Goal: Transaction & Acquisition: Purchase product/service

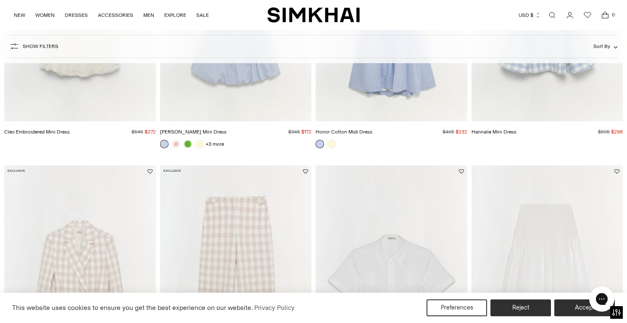
scroll to position [759, 0]
click at [333, 145] on link at bounding box center [332, 143] width 8 height 8
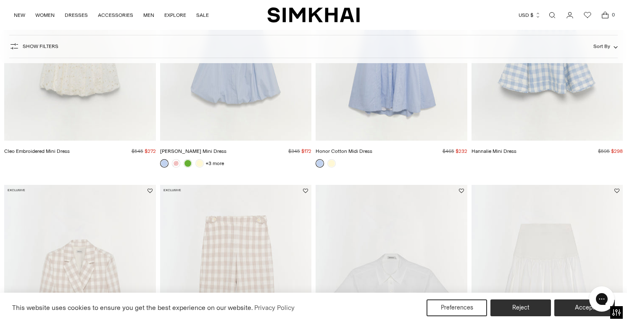
scroll to position [613, 0]
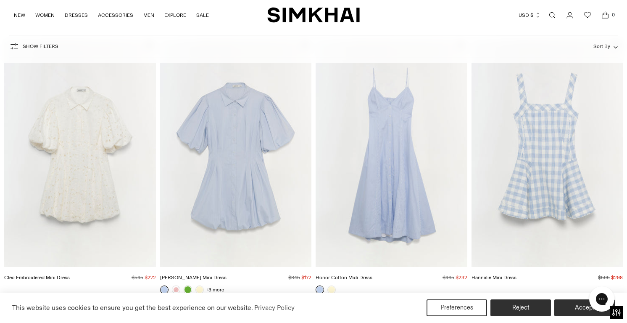
click at [0, 0] on img "Hannalie Mini Dress" at bounding box center [0, 0] width 0 height 0
click at [0, 0] on img "Cleo Embroidered Mini Dress" at bounding box center [0, 0] width 0 height 0
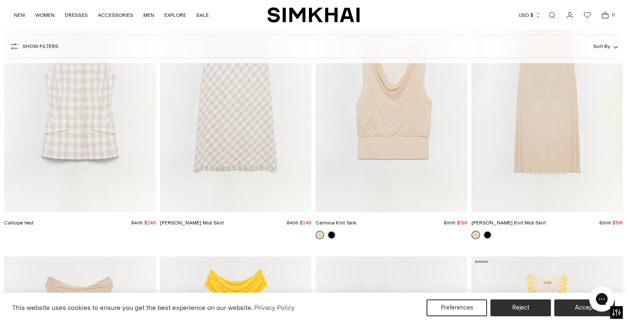
scroll to position [2561, 0]
click at [490, 232] on link at bounding box center [488, 234] width 8 height 8
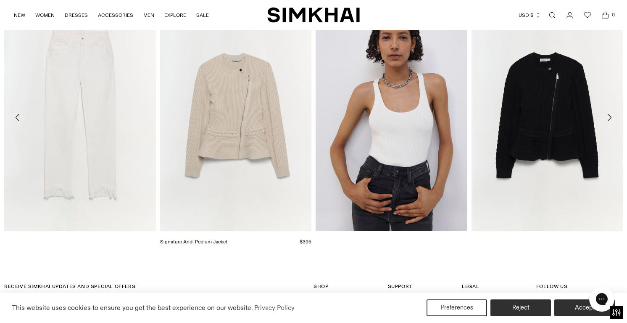
scroll to position [1123, 0]
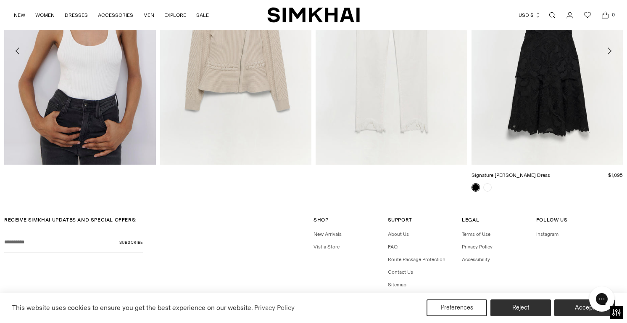
scroll to position [1396, 0]
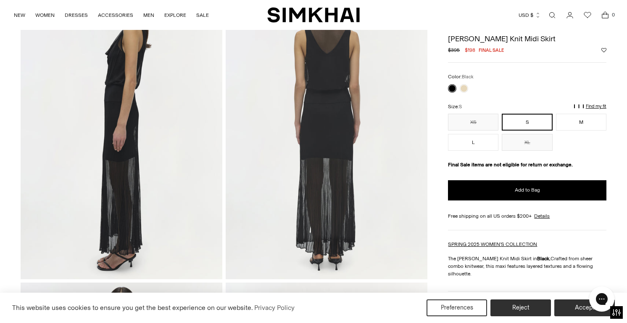
scroll to position [390, 0]
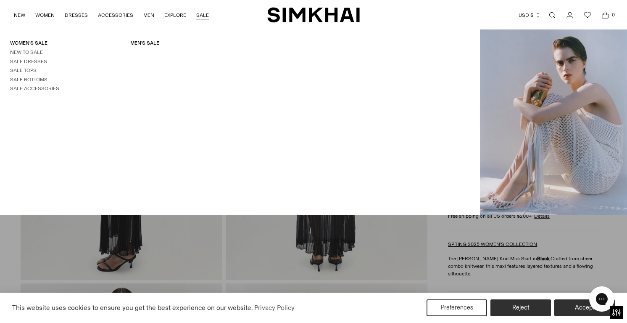
click at [206, 15] on link "SALE" at bounding box center [202, 15] width 13 height 19
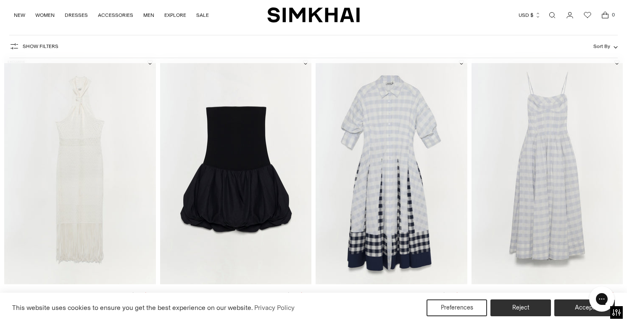
scroll to position [74, 0]
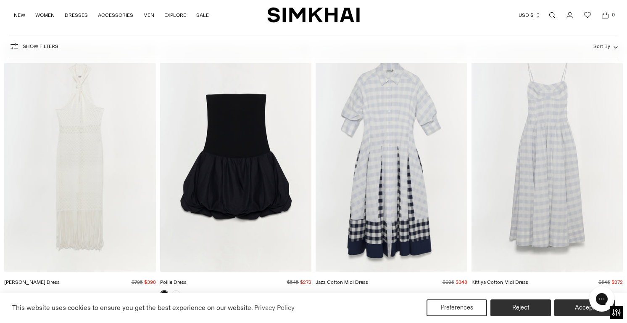
click at [0, 0] on img "Kittiya Cotton Midi Dress" at bounding box center [0, 0] width 0 height 0
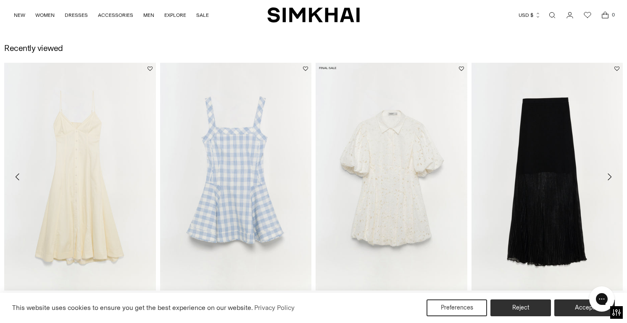
scroll to position [1252, 0]
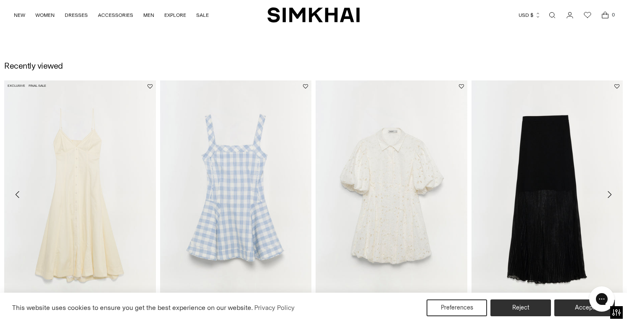
click at [0, 0] on img "Honor Cotton Midi Dress" at bounding box center [0, 0] width 0 height 0
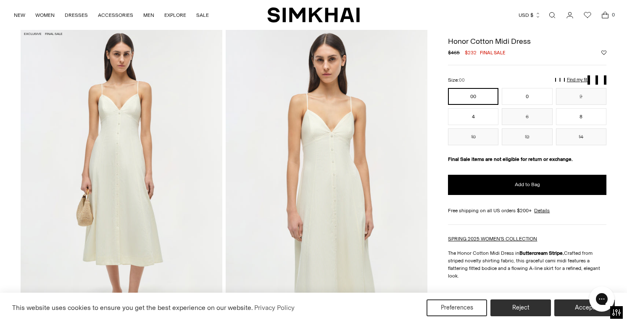
scroll to position [35, 0]
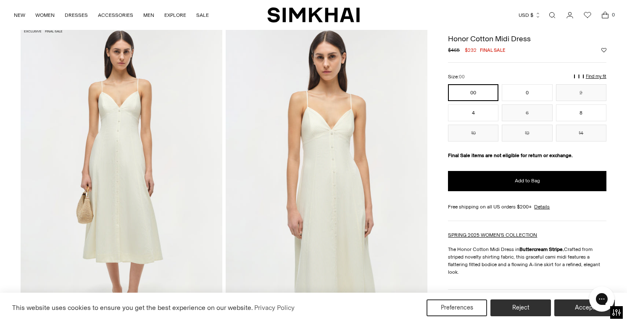
click at [334, 156] on img at bounding box center [327, 177] width 202 height 303
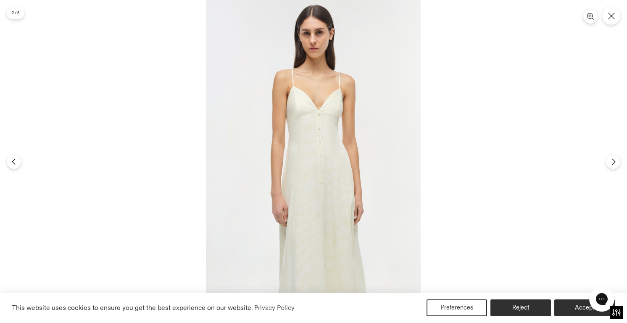
click at [331, 156] on img at bounding box center [313, 161] width 215 height 323
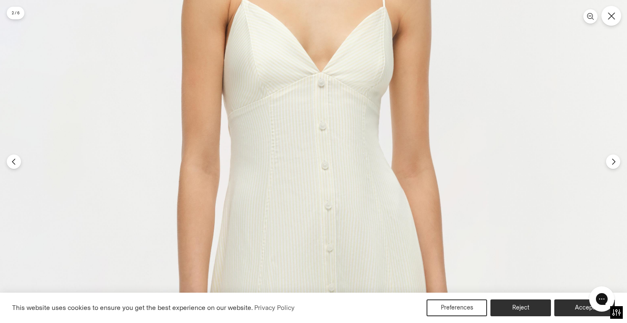
click at [610, 23] on button "Close" at bounding box center [612, 16] width 20 height 20
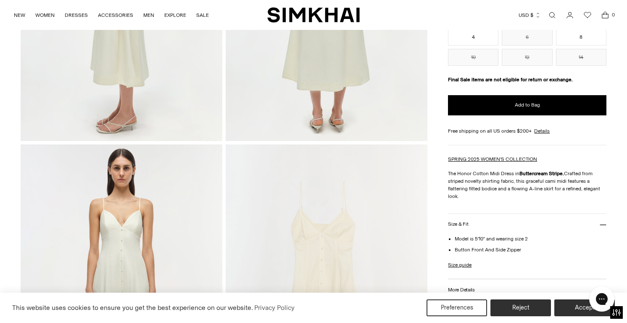
scroll to position [393, 0]
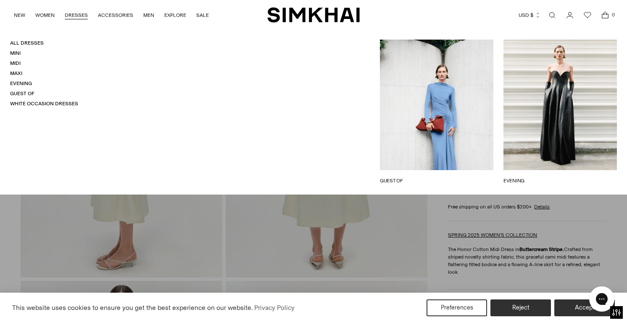
click at [73, 13] on link "DRESSES" at bounding box center [76, 15] width 23 height 19
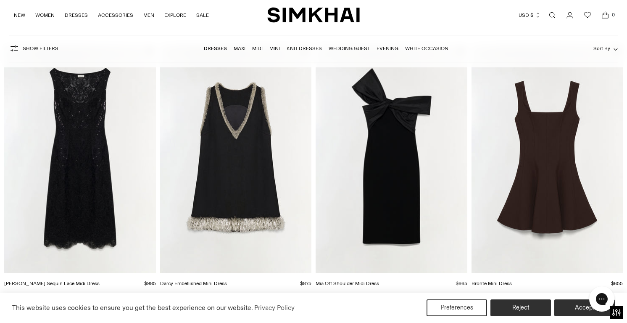
scroll to position [887, 0]
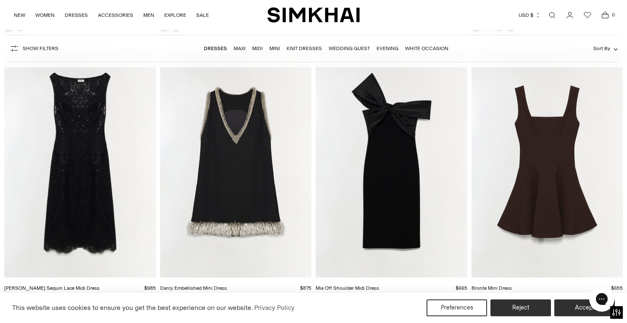
click at [0, 0] on img "Darcy Embellished Mini Dress" at bounding box center [0, 0] width 0 height 0
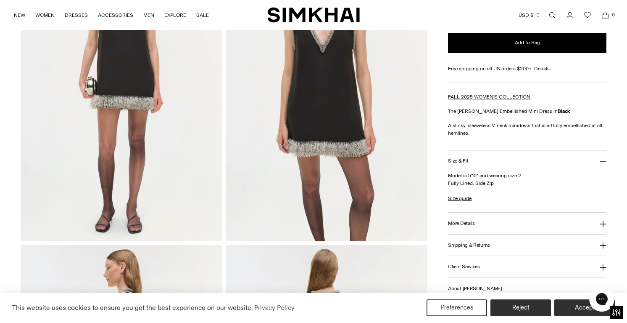
scroll to position [416, 0]
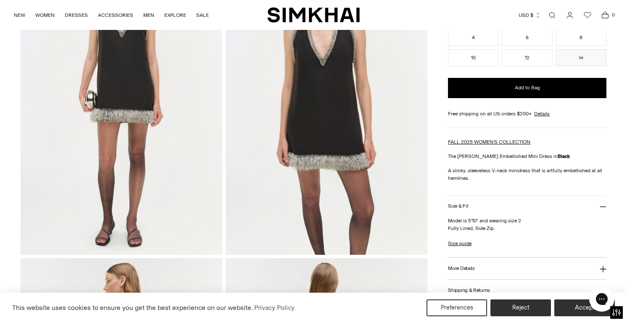
click at [315, 161] on img at bounding box center [327, 103] width 202 height 303
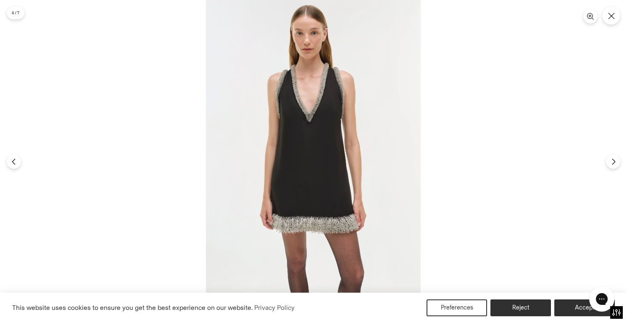
click at [312, 169] on img at bounding box center [313, 161] width 215 height 323
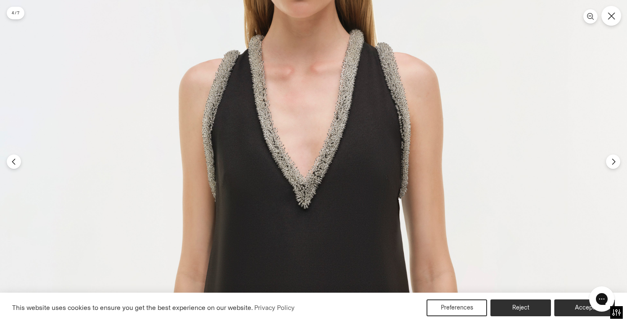
click at [611, 17] on icon "Close" at bounding box center [612, 16] width 8 height 8
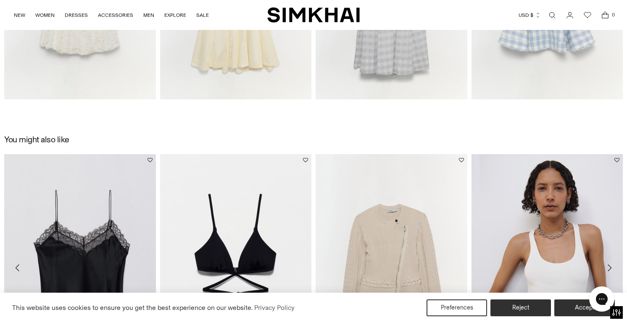
scroll to position [1459, 0]
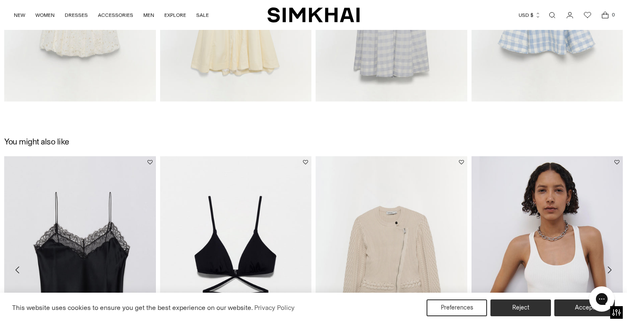
click at [209, 12] on div "NEW WOMEN New Arrivals Shop All Fall 2025 Best Sellers Signature Exclusives Sal…" at bounding box center [140, 15] width 254 height 30
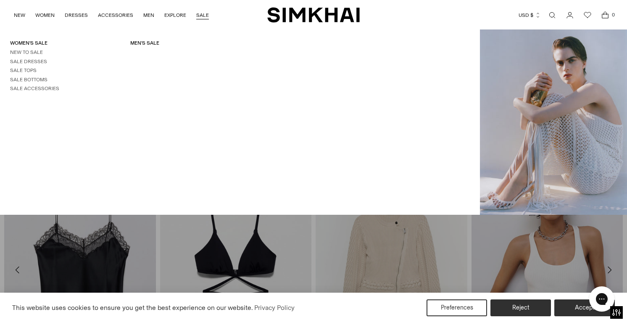
click at [204, 13] on link "SALE" at bounding box center [202, 15] width 13 height 19
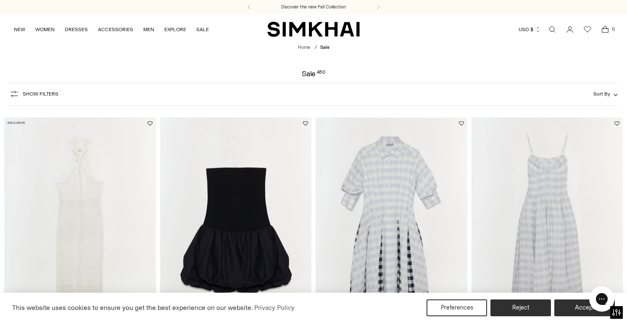
click at [56, 93] on span "Show Filters" at bounding box center [41, 94] width 36 height 6
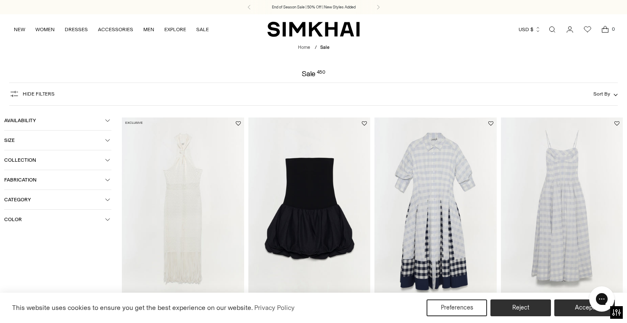
click at [72, 205] on button "Category" at bounding box center [57, 199] width 107 height 19
click at [30, 241] on span "Dresses" at bounding box center [22, 240] width 23 height 8
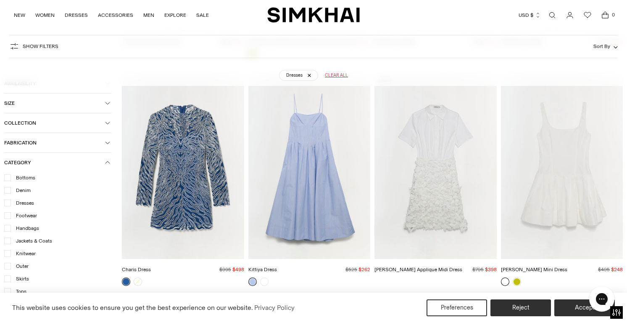
scroll to position [1324, 0]
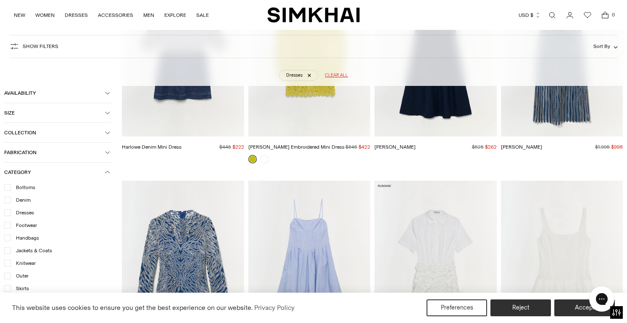
click at [0, 0] on img "Giovanna Dress" at bounding box center [0, 0] width 0 height 0
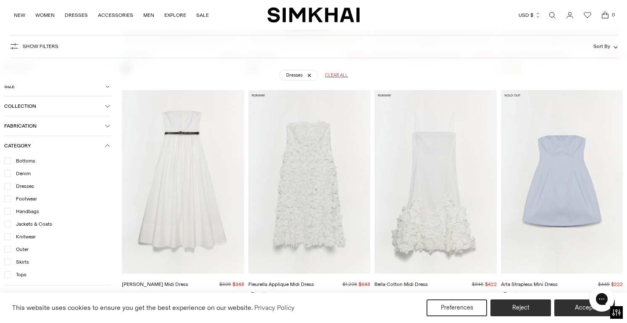
scroll to position [1720, 0]
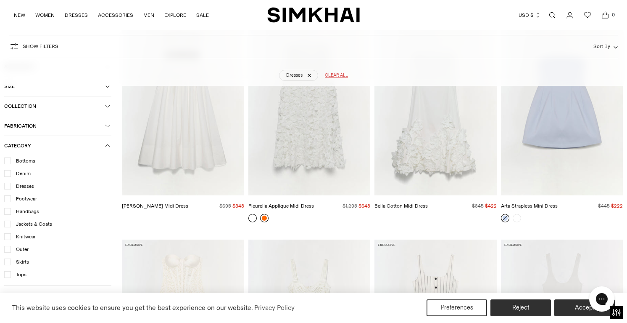
click at [265, 218] on link at bounding box center [264, 218] width 8 height 8
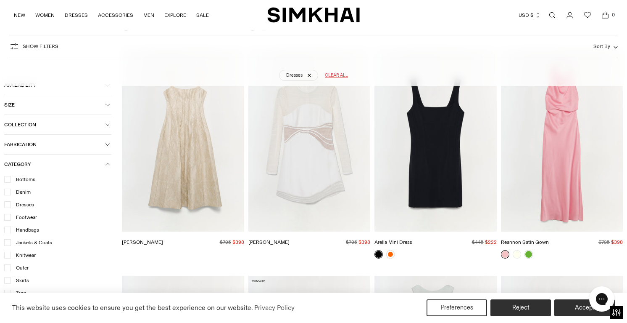
scroll to position [2797, 0]
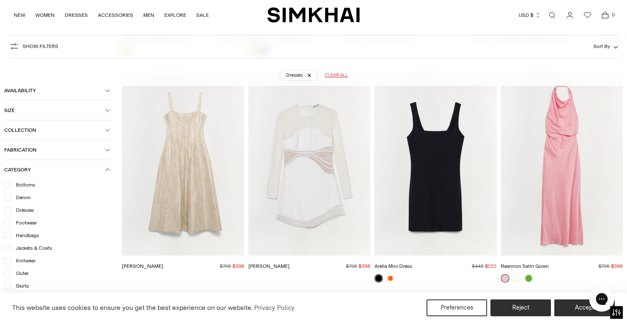
click at [0, 0] on img "Maya Dress" at bounding box center [0, 0] width 0 height 0
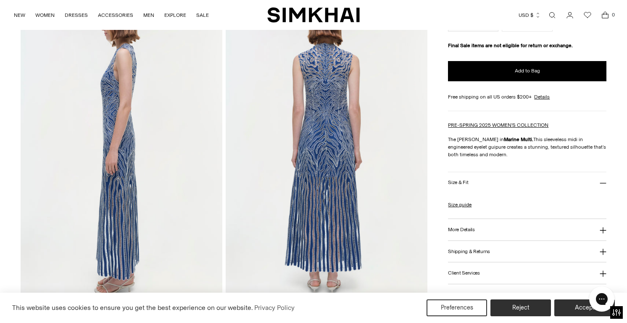
scroll to position [369, 0]
click at [333, 204] on img at bounding box center [327, 149] width 202 height 303
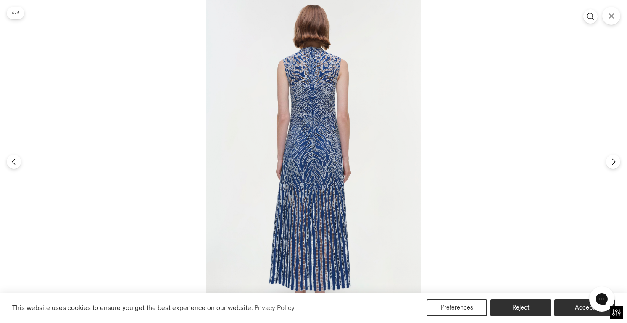
click at [333, 204] on img at bounding box center [313, 161] width 215 height 323
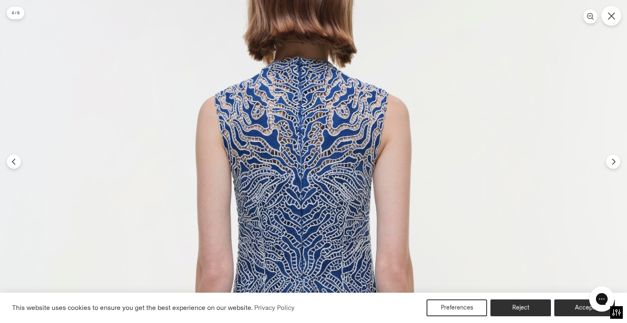
click at [614, 16] on icon "Close" at bounding box center [612, 16] width 8 height 8
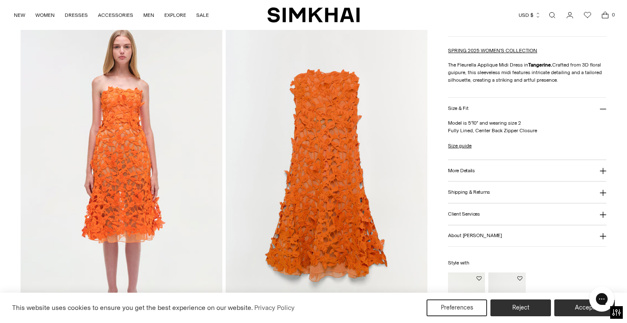
scroll to position [882, 0]
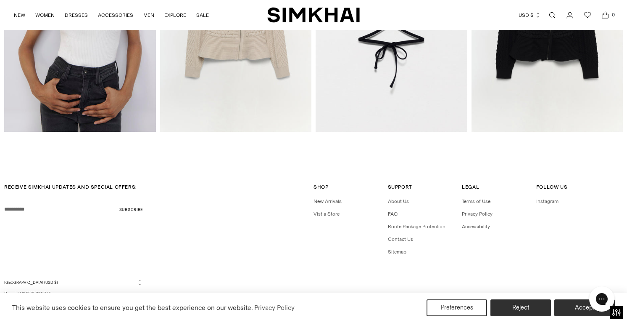
scroll to position [1711, 0]
